Goal: Task Accomplishment & Management: Manage account settings

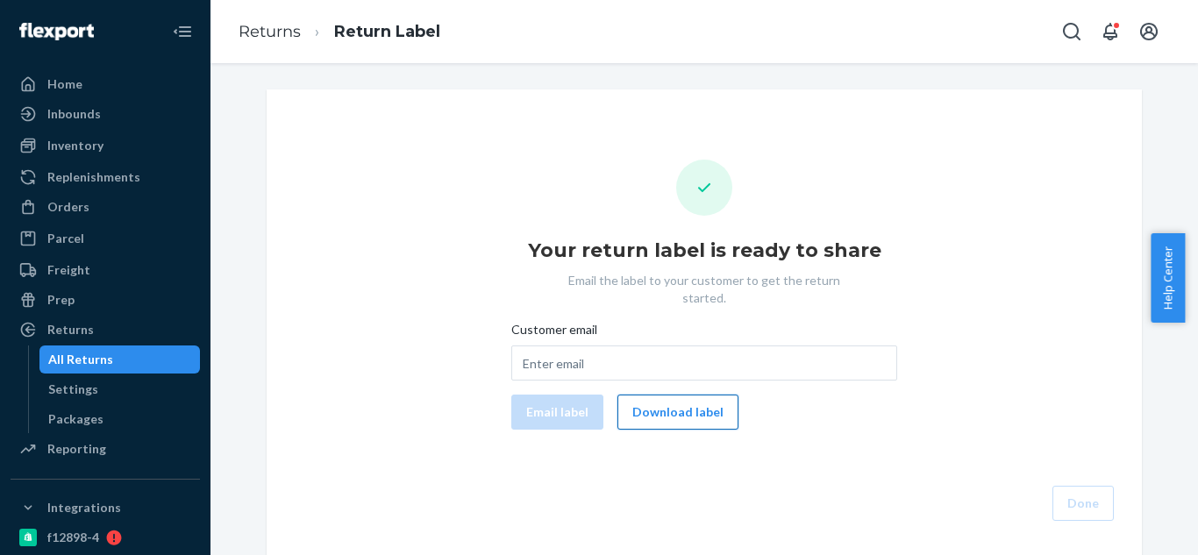
click at [679, 410] on button "Download label" at bounding box center [677, 412] width 121 height 35
click at [81, 199] on div "Orders" at bounding box center [105, 207] width 186 height 25
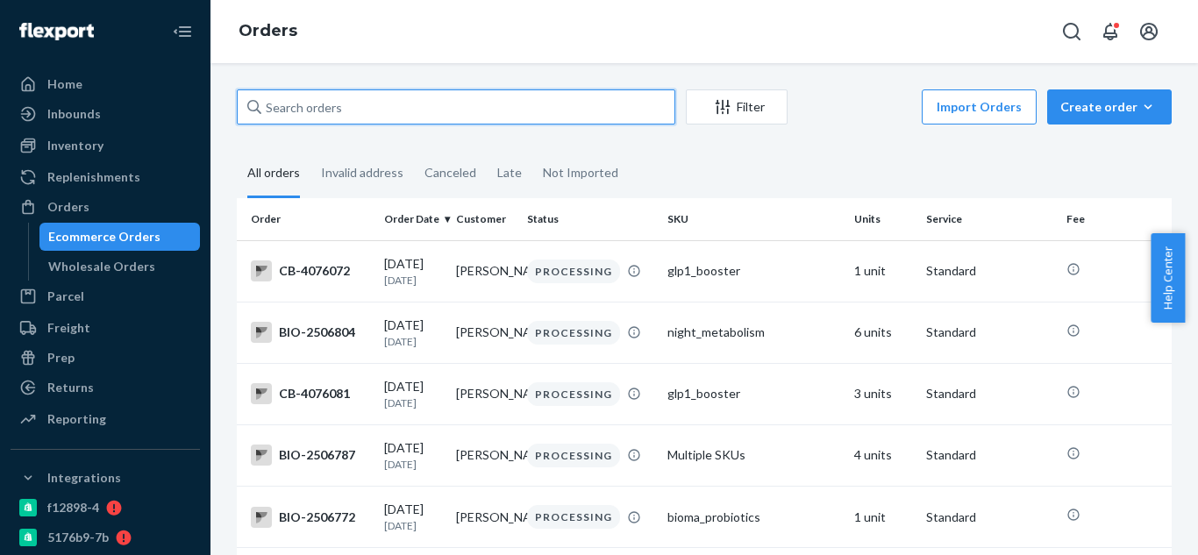
click at [460, 108] on input "text" at bounding box center [456, 106] width 439 height 35
type input "a"
paste input "2413160"
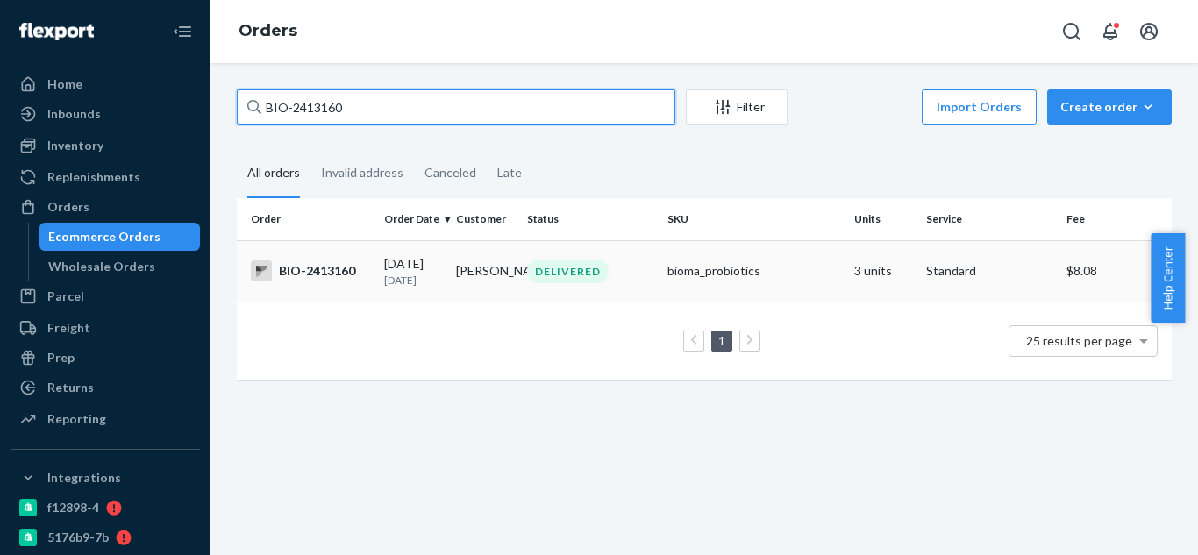
type input "BIO-2413160"
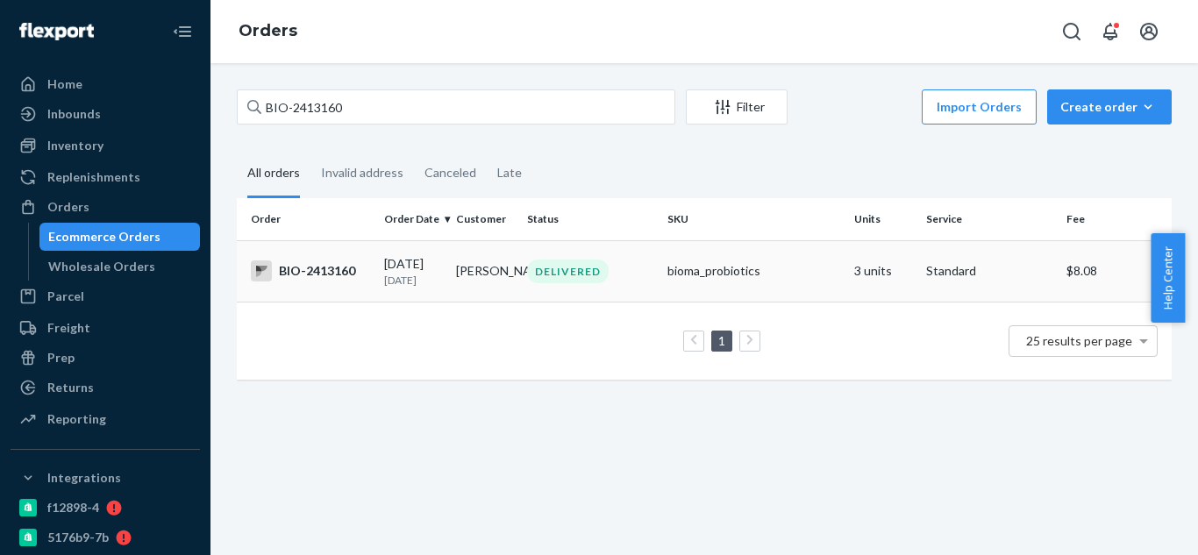
click at [346, 280] on div "BIO-2413160" at bounding box center [310, 271] width 119 height 21
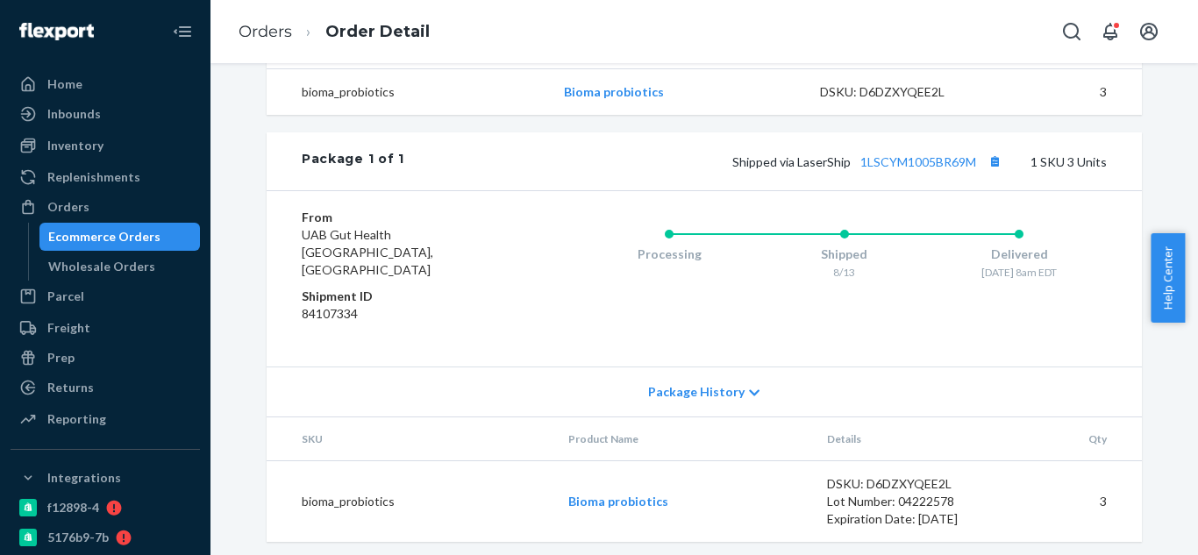
scroll to position [643, 0]
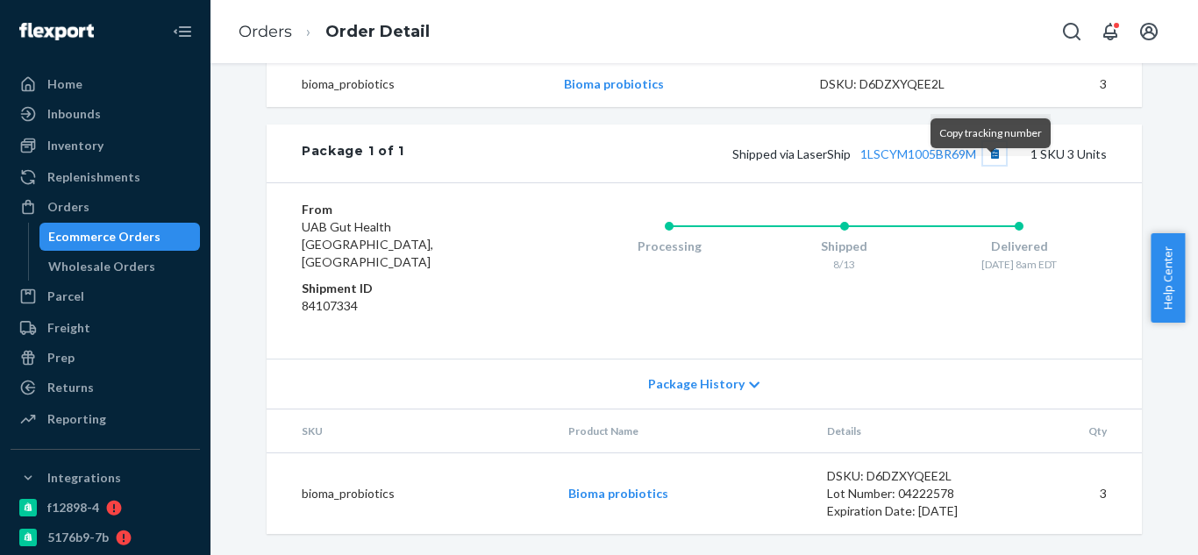
click at [992, 165] on button "Copy tracking number" at bounding box center [994, 153] width 23 height 23
click at [941, 161] on link "1LSCYM1005BR69M" at bounding box center [918, 153] width 116 height 15
click at [994, 165] on button "Copy tracking number" at bounding box center [994, 153] width 23 height 23
click at [992, 165] on button "Copy tracking number" at bounding box center [994, 153] width 23 height 23
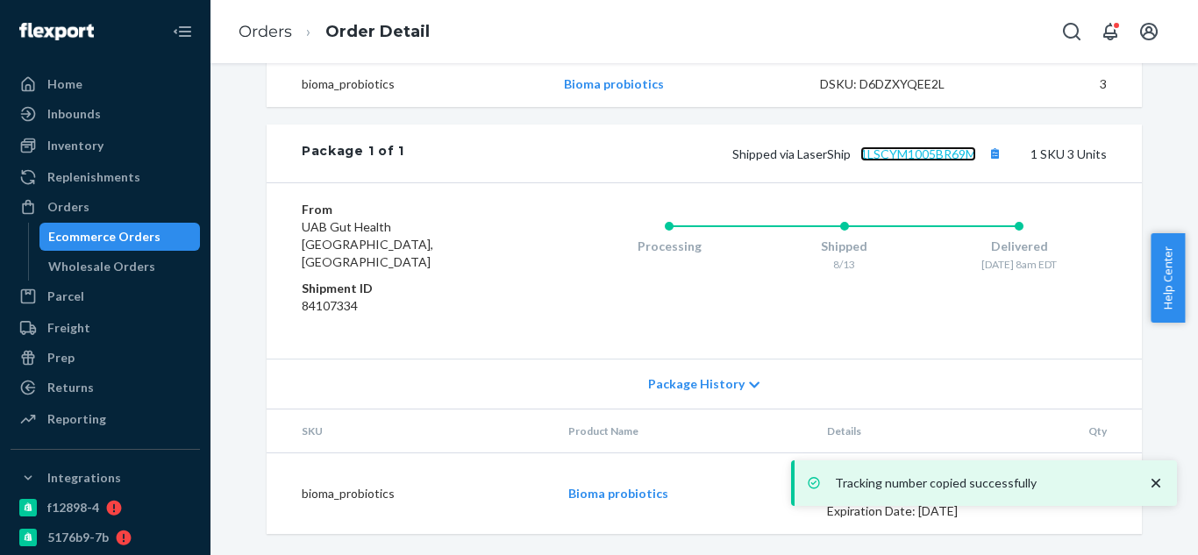
click at [929, 161] on link "1LSCYM1005BR69M" at bounding box center [918, 153] width 116 height 15
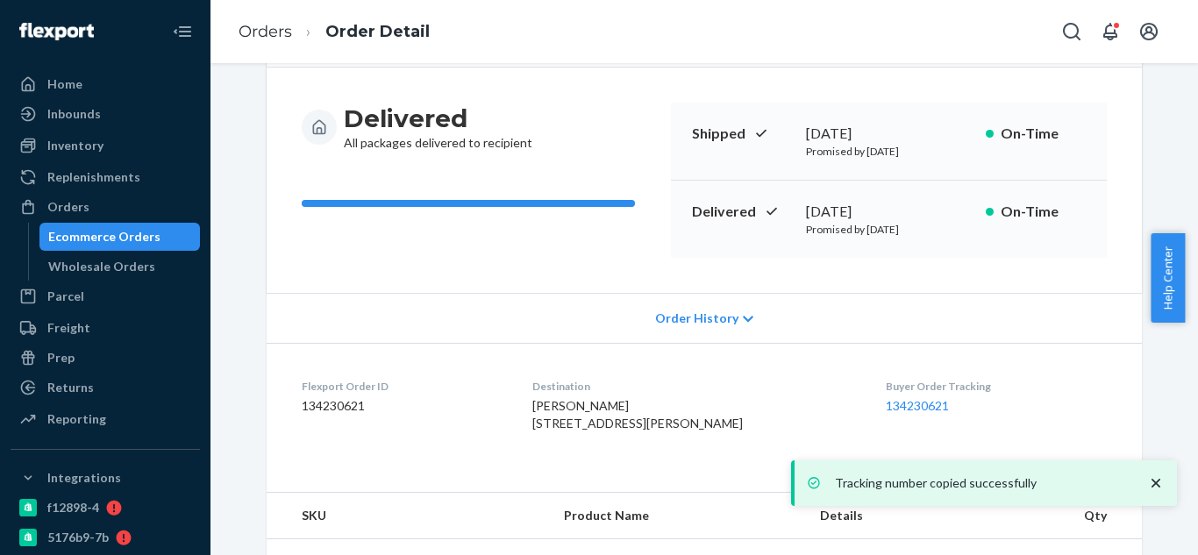
scroll to position [117, 0]
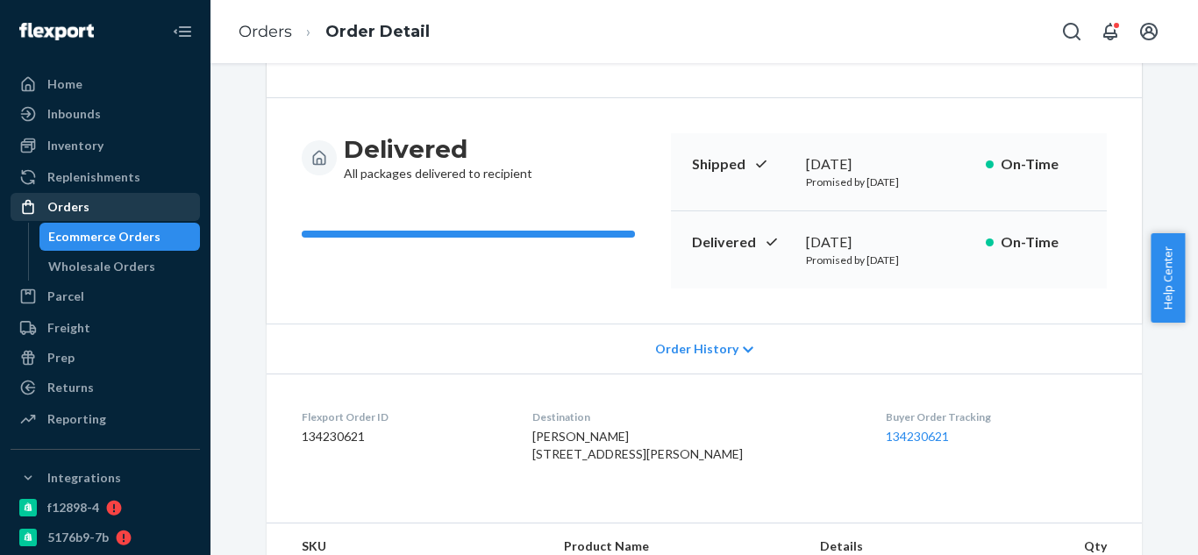
click at [88, 211] on div "Orders" at bounding box center [105, 207] width 186 height 25
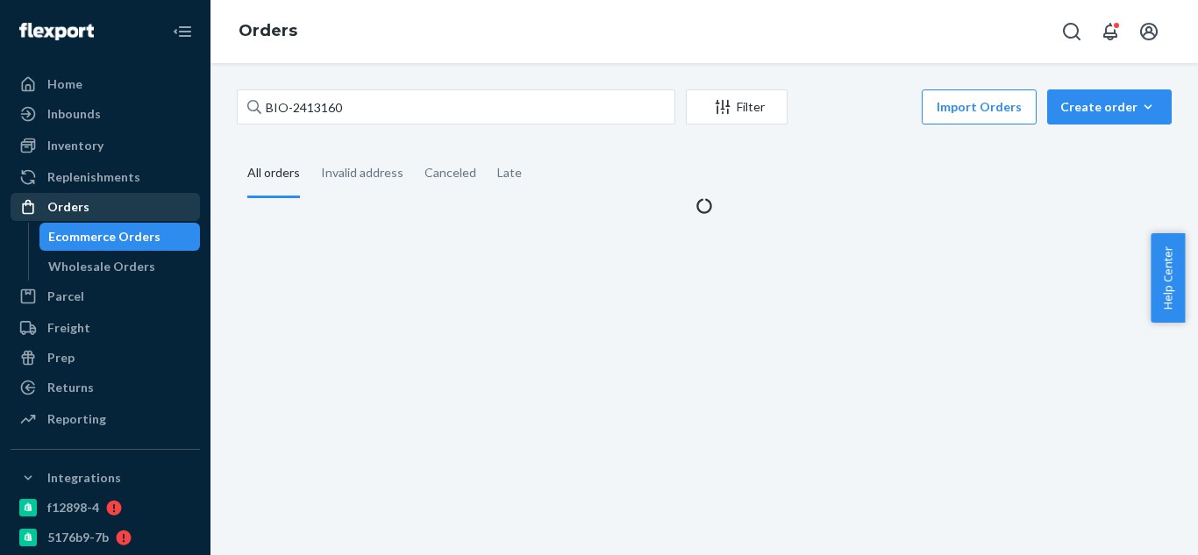
click at [88, 211] on div "Orders" at bounding box center [105, 207] width 186 height 25
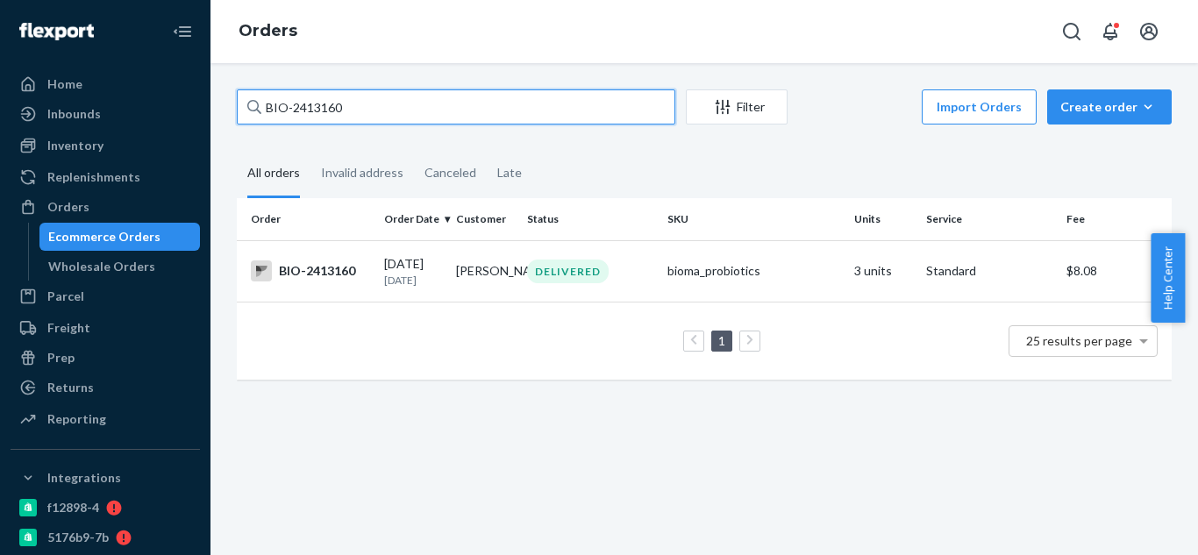
click at [397, 110] on input "BIO-2413160" at bounding box center [456, 106] width 439 height 35
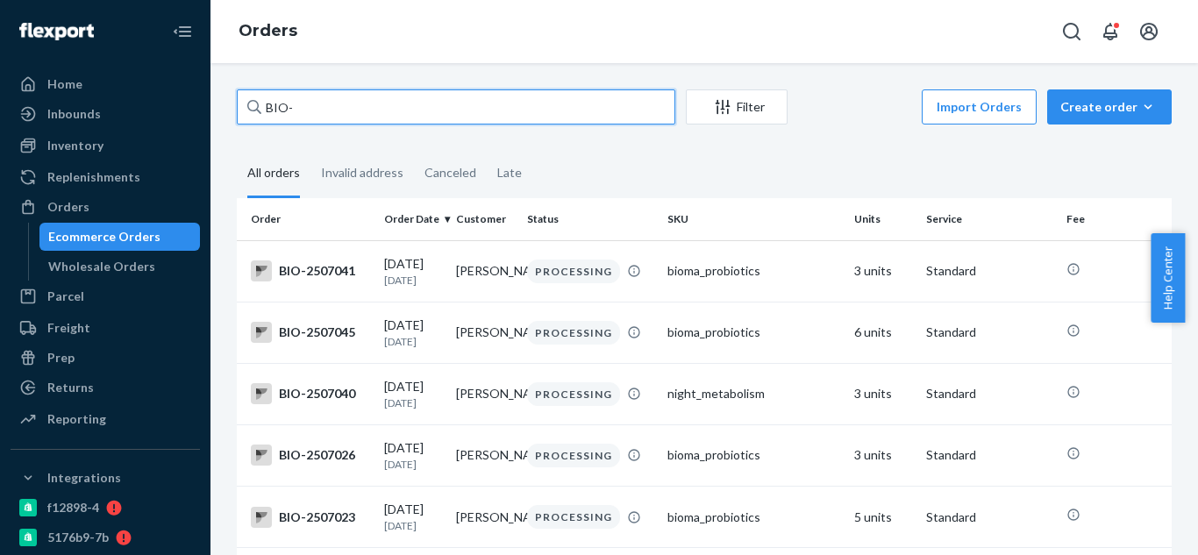
paste input "2123999"
type input "BIO-2123999"
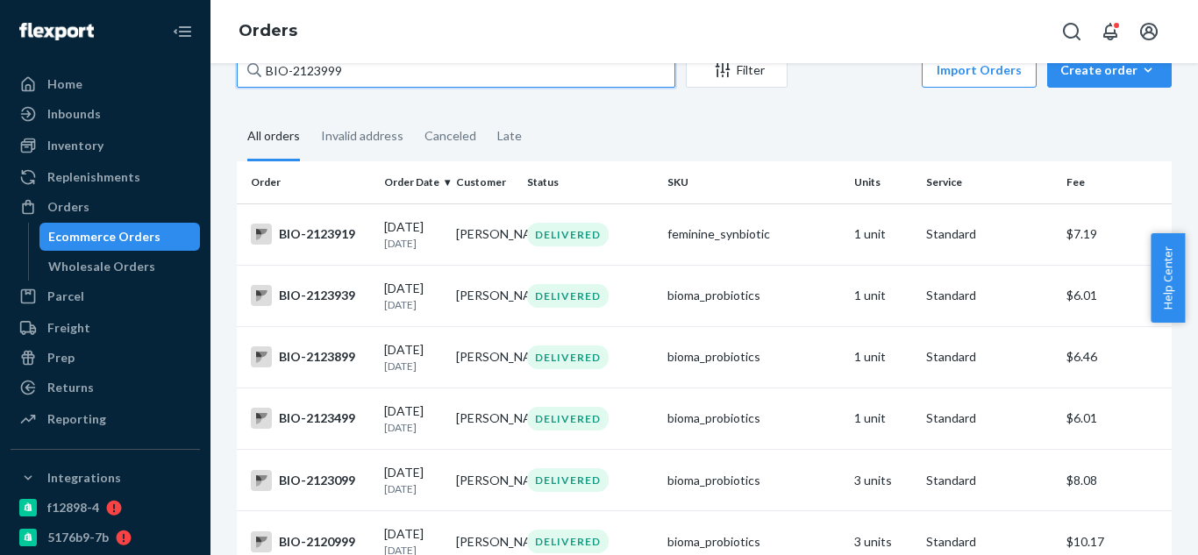
scroll to position [18, 0]
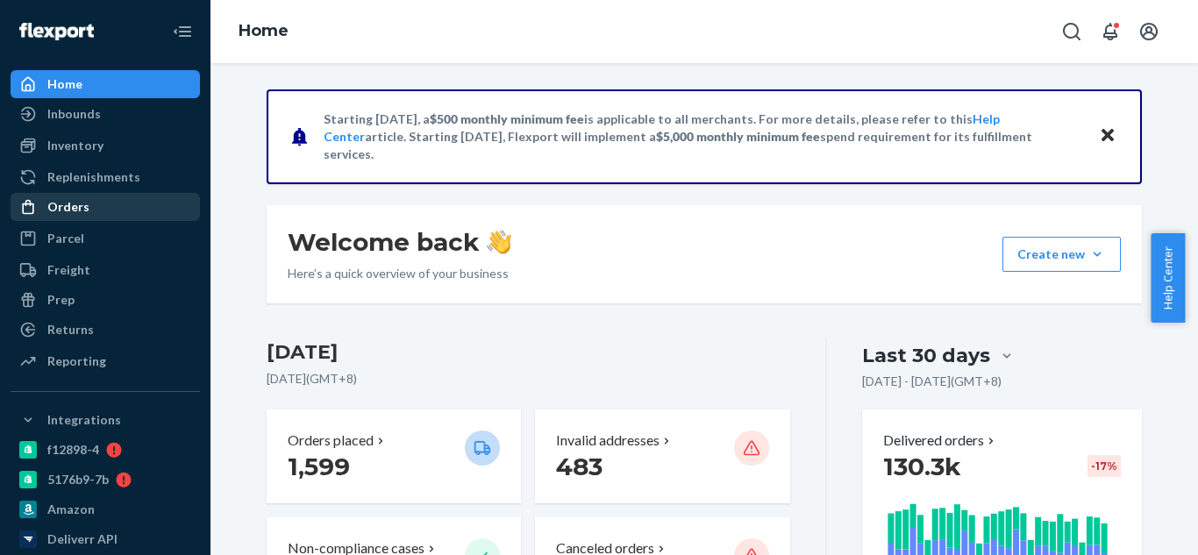
click at [53, 213] on div "Orders" at bounding box center [68, 207] width 42 height 18
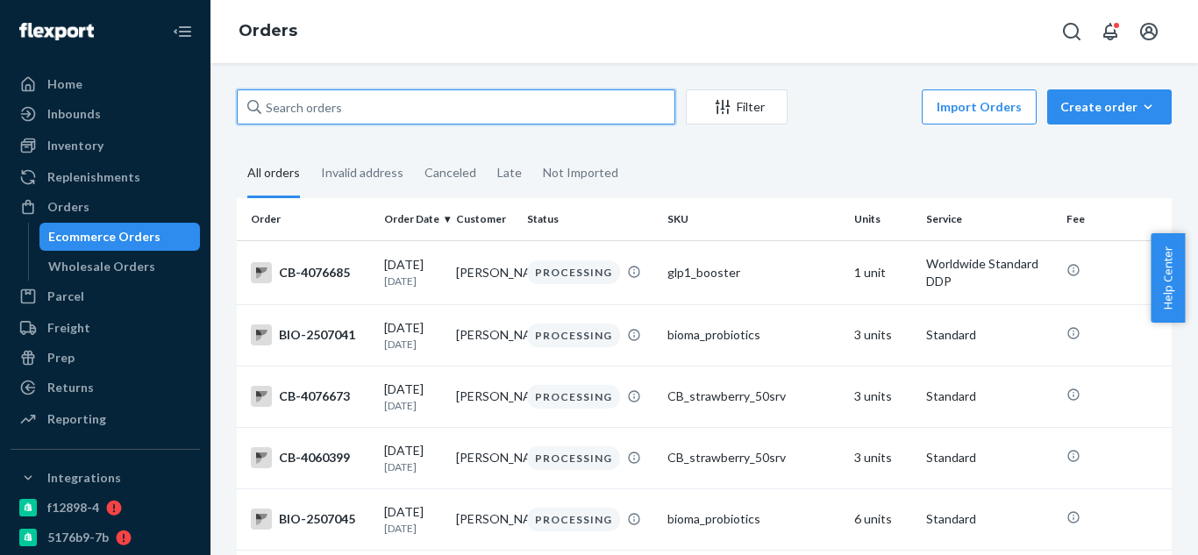
click at [462, 111] on input "text" at bounding box center [456, 106] width 439 height 35
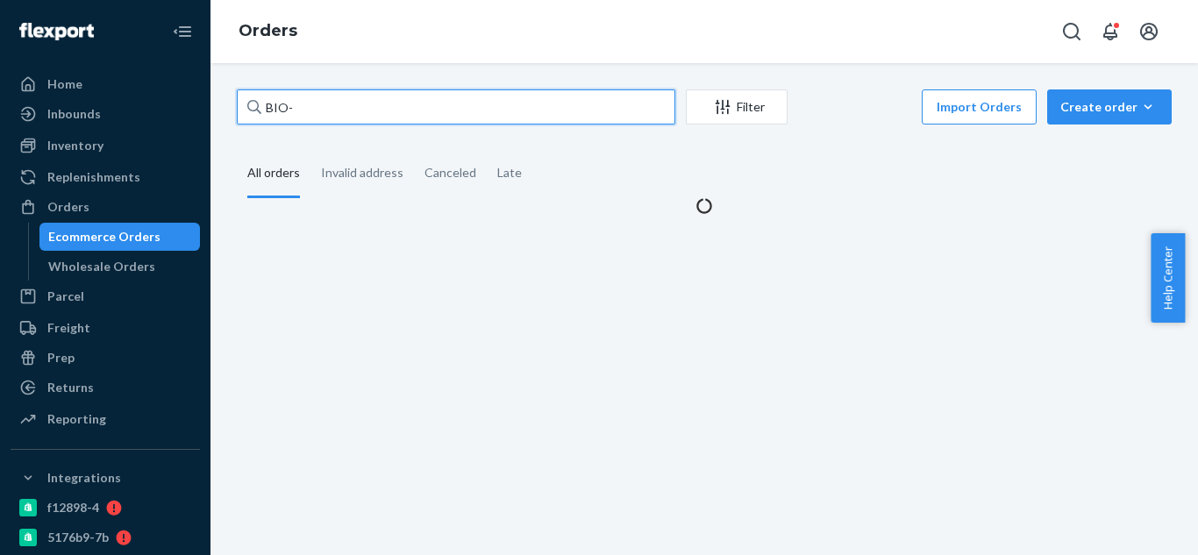
paste input "2123999"
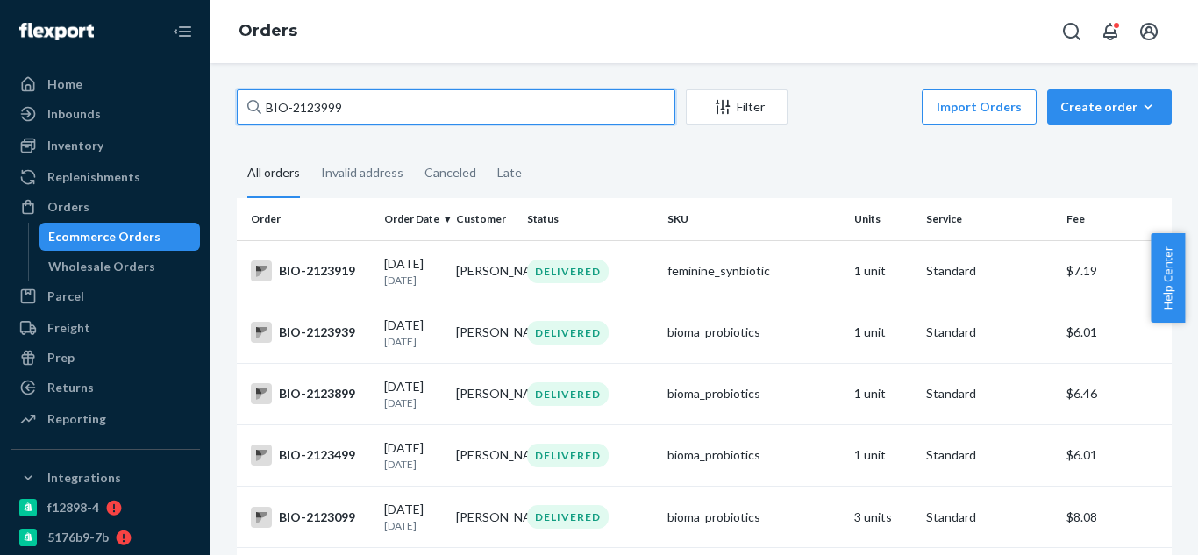
click at [534, 99] on input "BIO-2123999" at bounding box center [456, 106] width 439 height 35
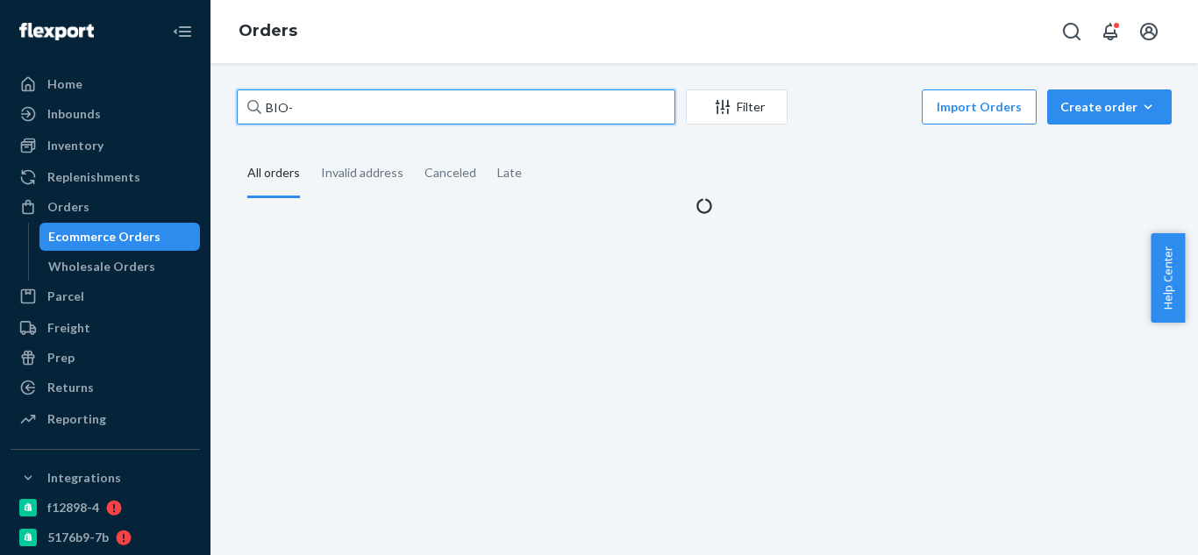
paste input "2454521"
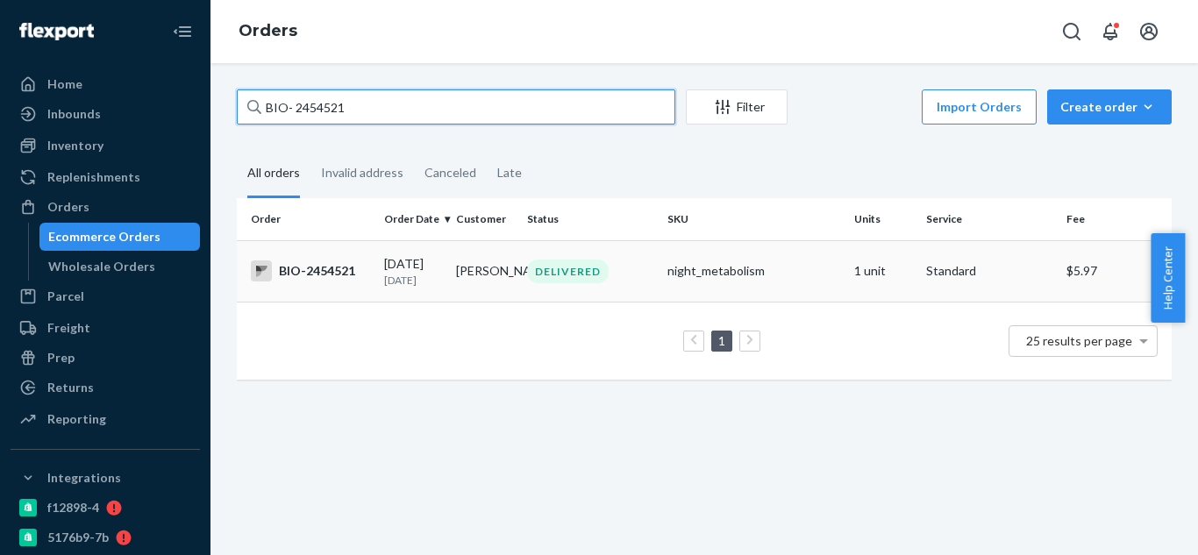
type input "BIO- 2454521"
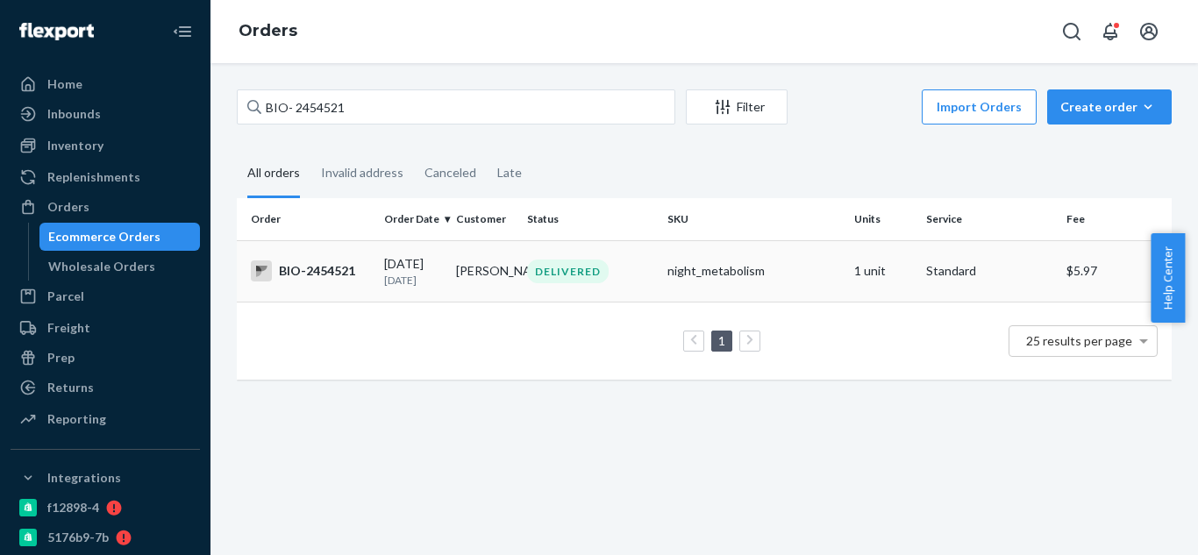
click at [311, 282] on div "BIO-2454521" at bounding box center [310, 271] width 119 height 21
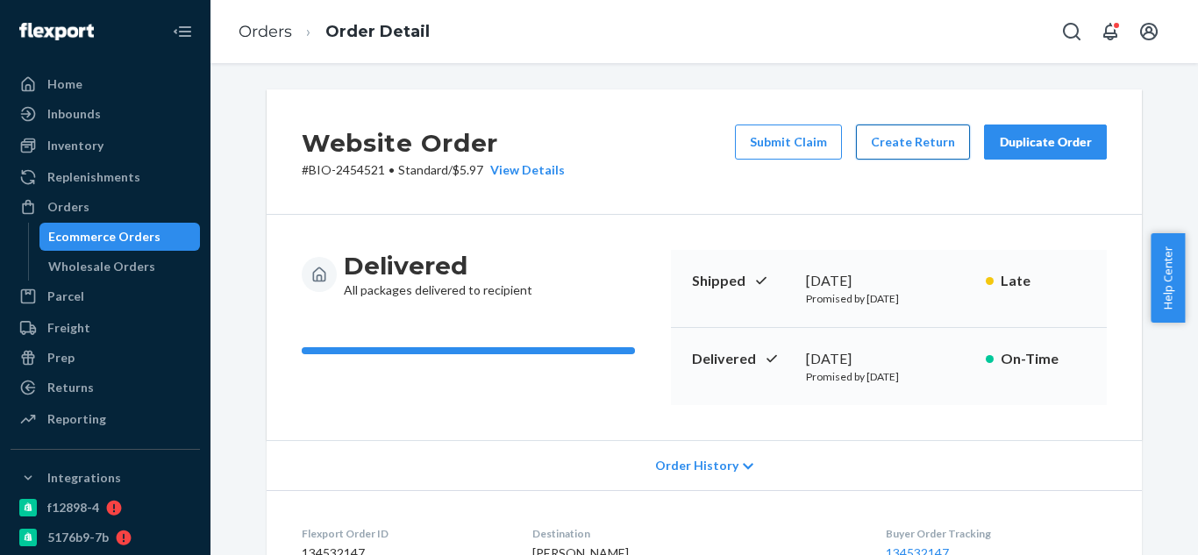
click at [907, 146] on button "Create Return" at bounding box center [913, 142] width 114 height 35
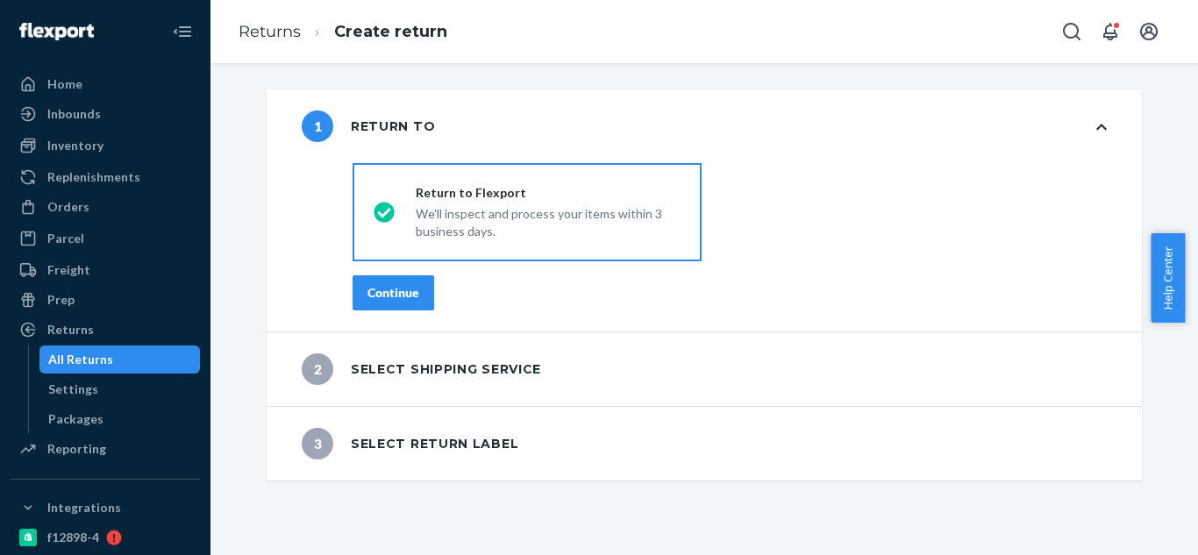
click at [369, 300] on div "Continue" at bounding box center [394, 293] width 52 height 18
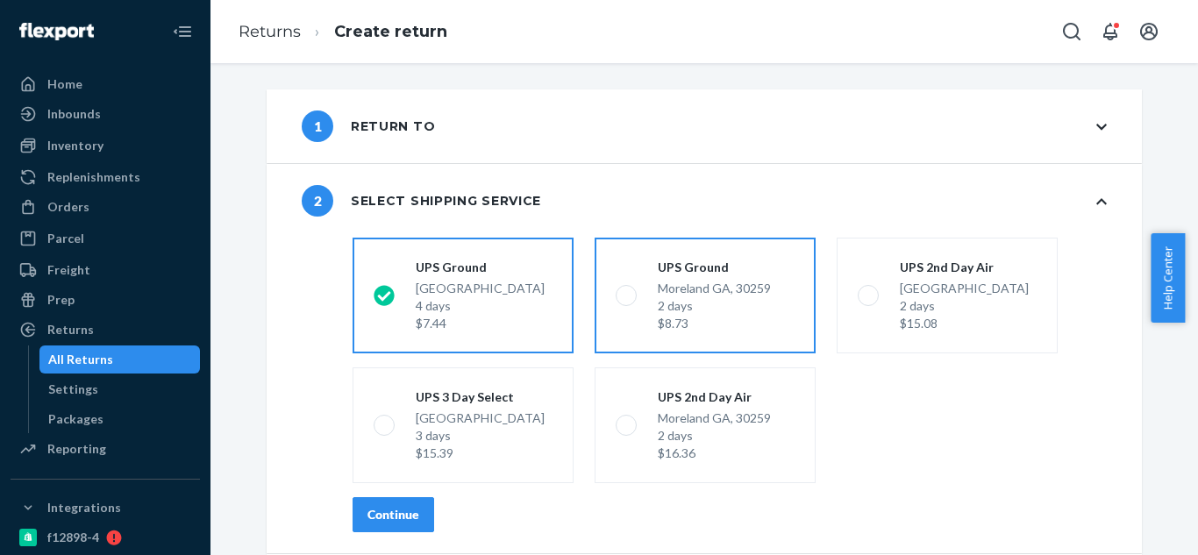
scroll to position [73, 0]
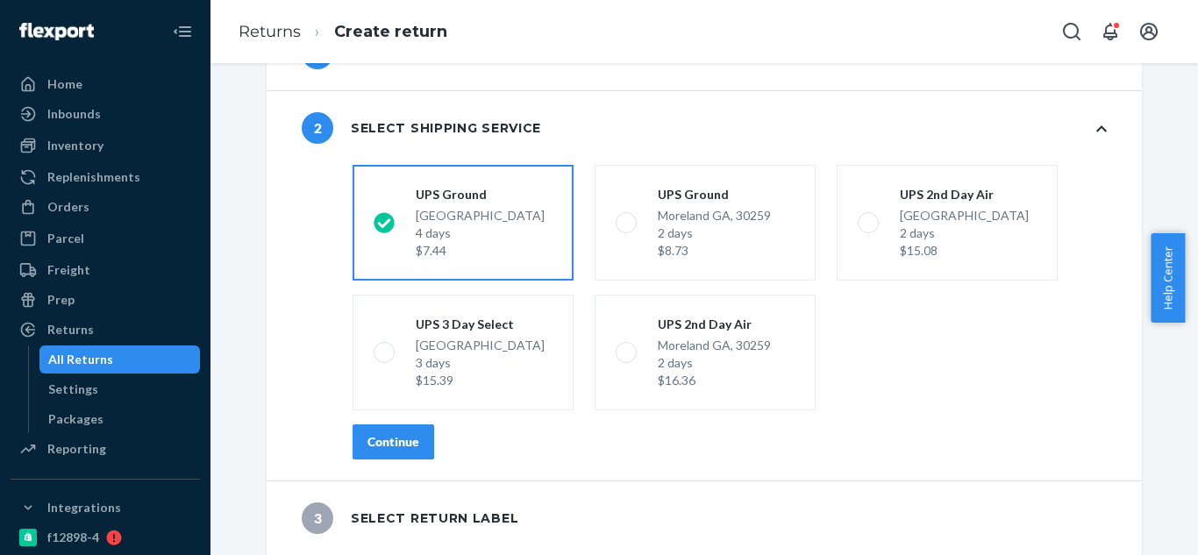
click at [410, 447] on div "Continue" at bounding box center [394, 442] width 52 height 18
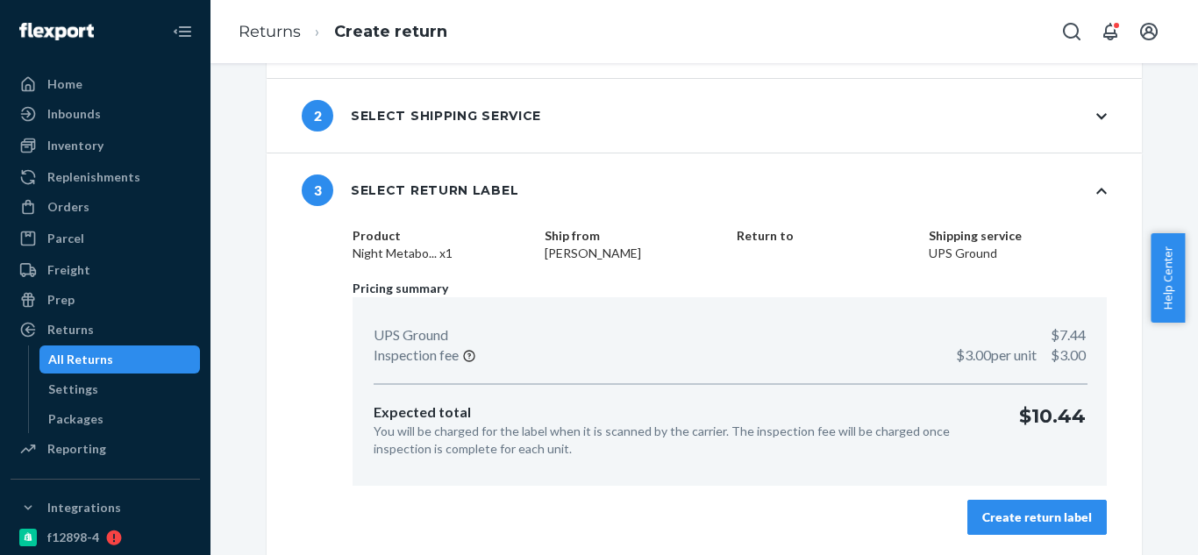
scroll to position [86, 0]
click at [1002, 518] on div "Create return label" at bounding box center [1037, 517] width 110 height 18
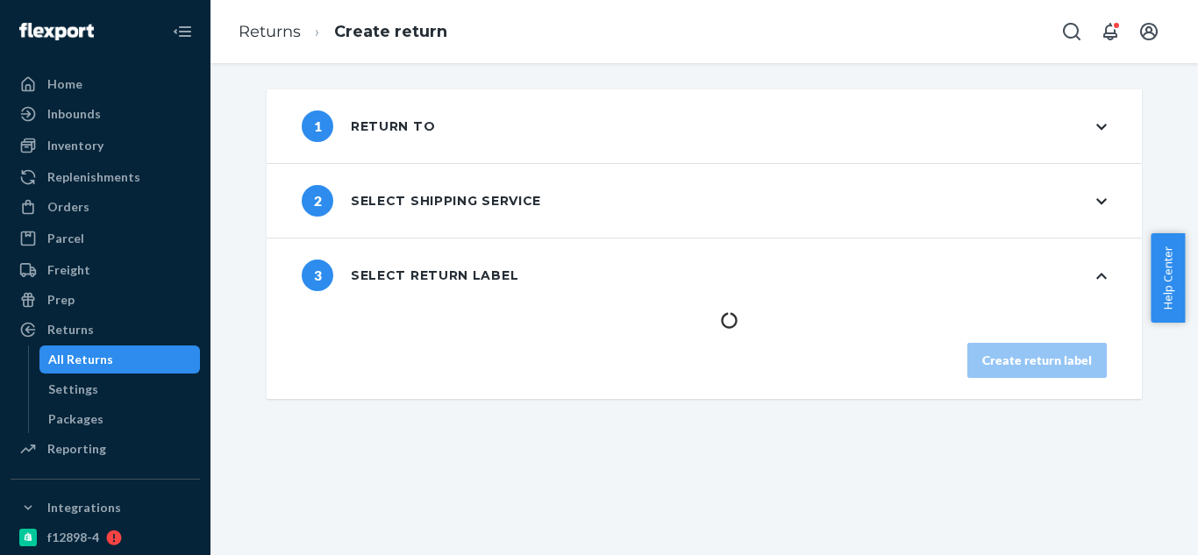
scroll to position [0, 0]
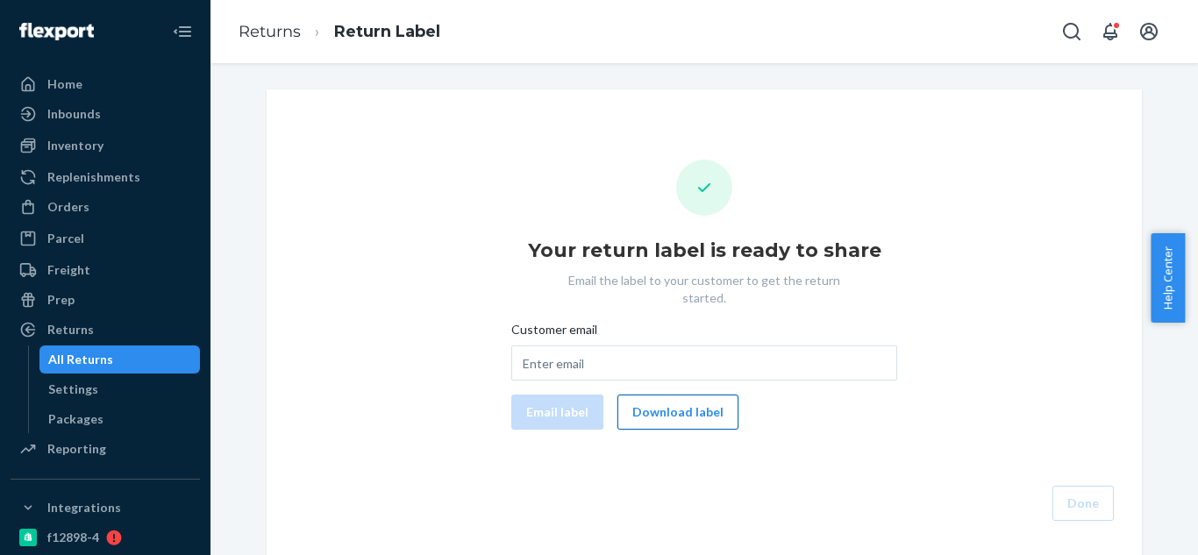
click at [689, 395] on button "Download label" at bounding box center [677, 412] width 121 height 35
